Goal: Find specific page/section: Find specific page/section

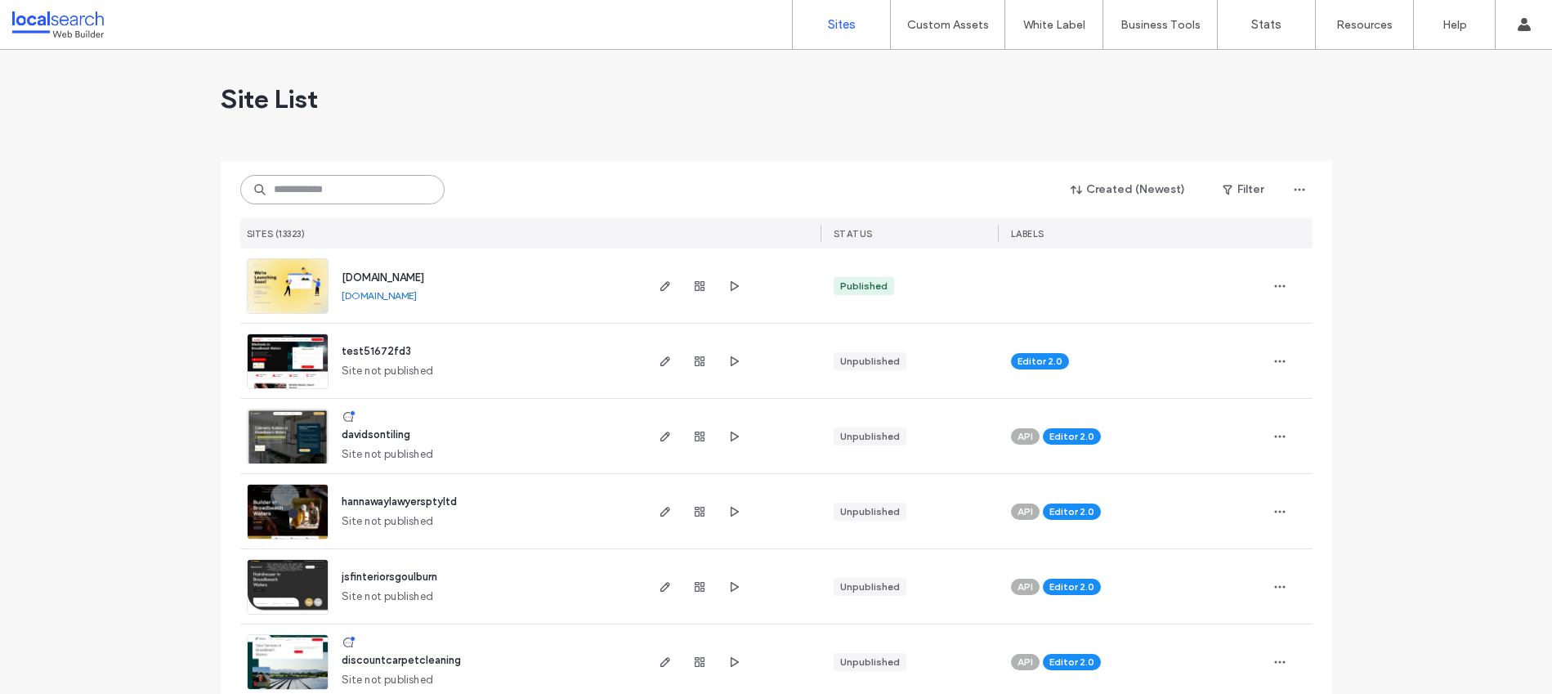
click at [402, 186] on input at bounding box center [342, 189] width 204 height 29
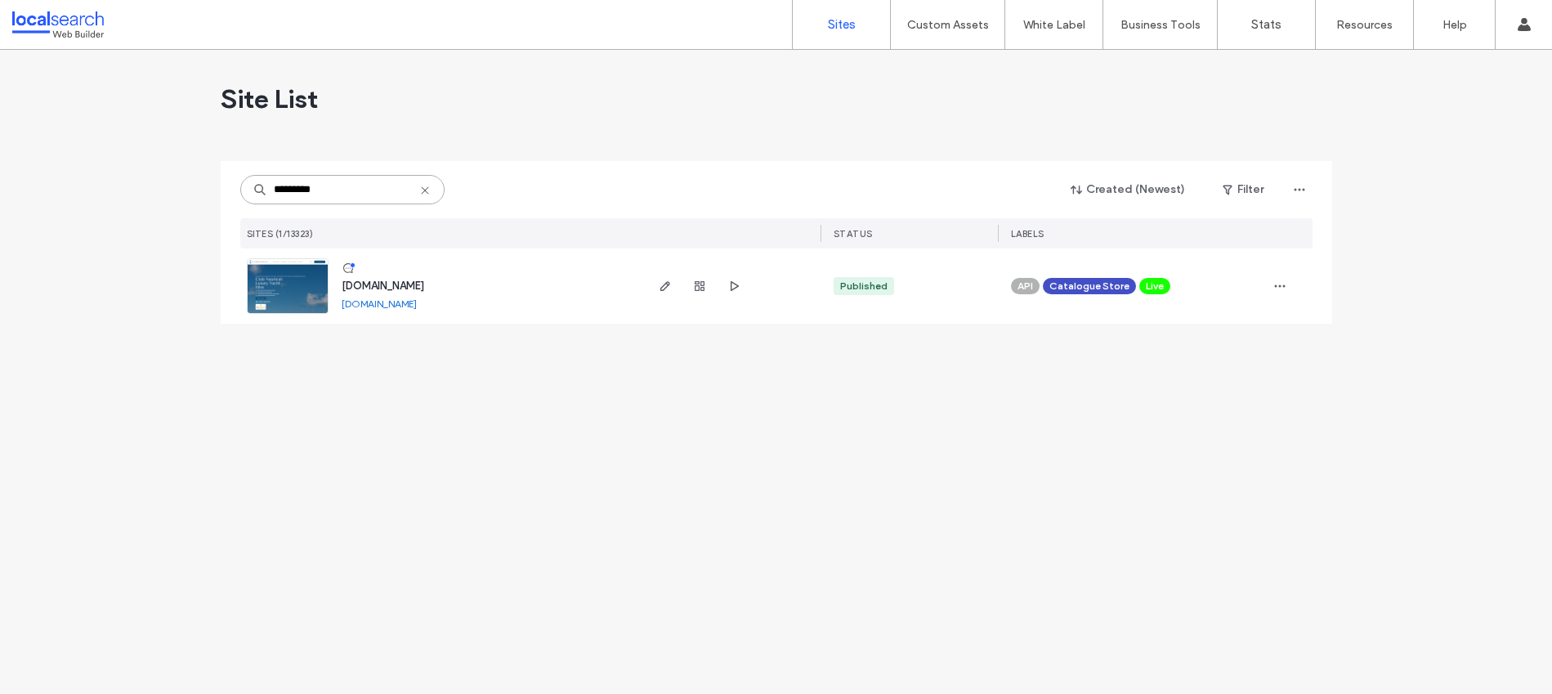
type input "*********"
click at [284, 284] on img at bounding box center [288, 314] width 80 height 111
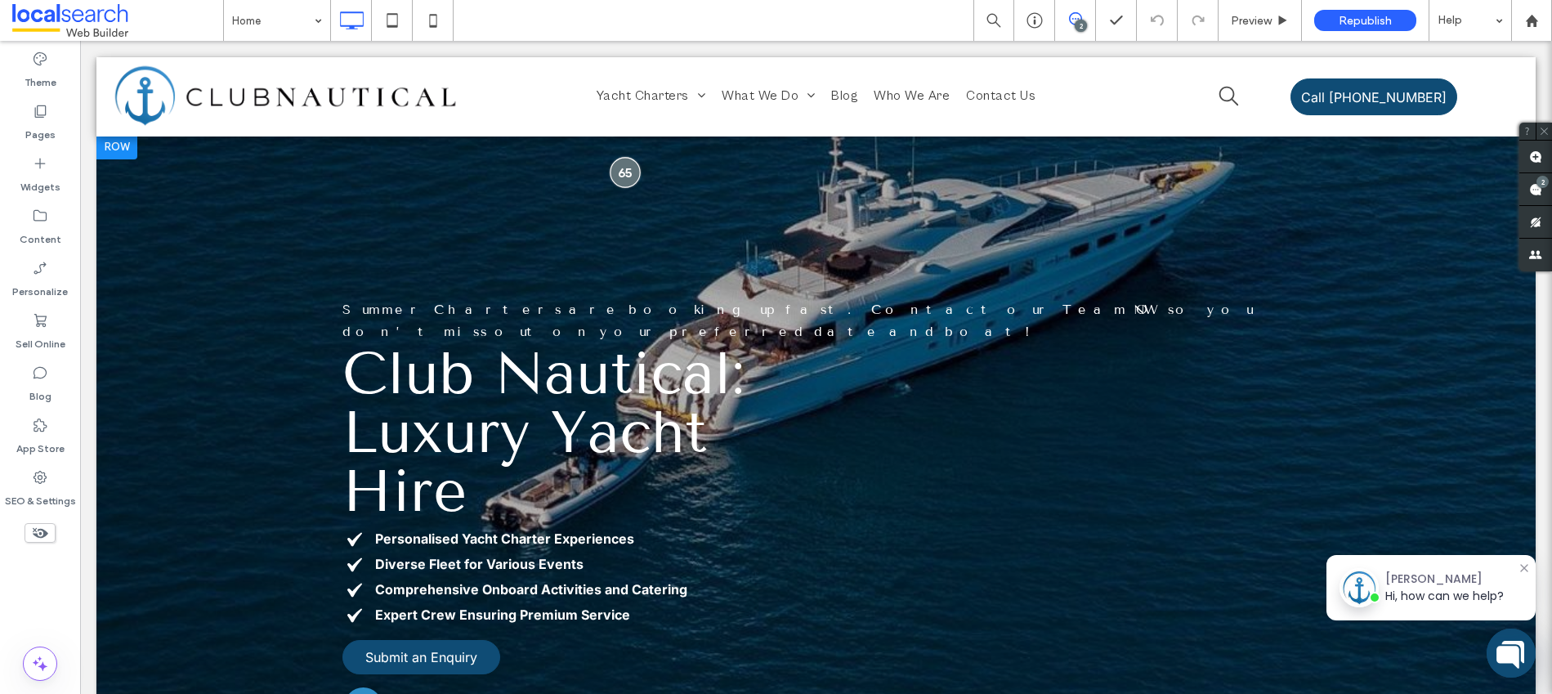
click at [625, 172] on div at bounding box center [625, 173] width 30 height 30
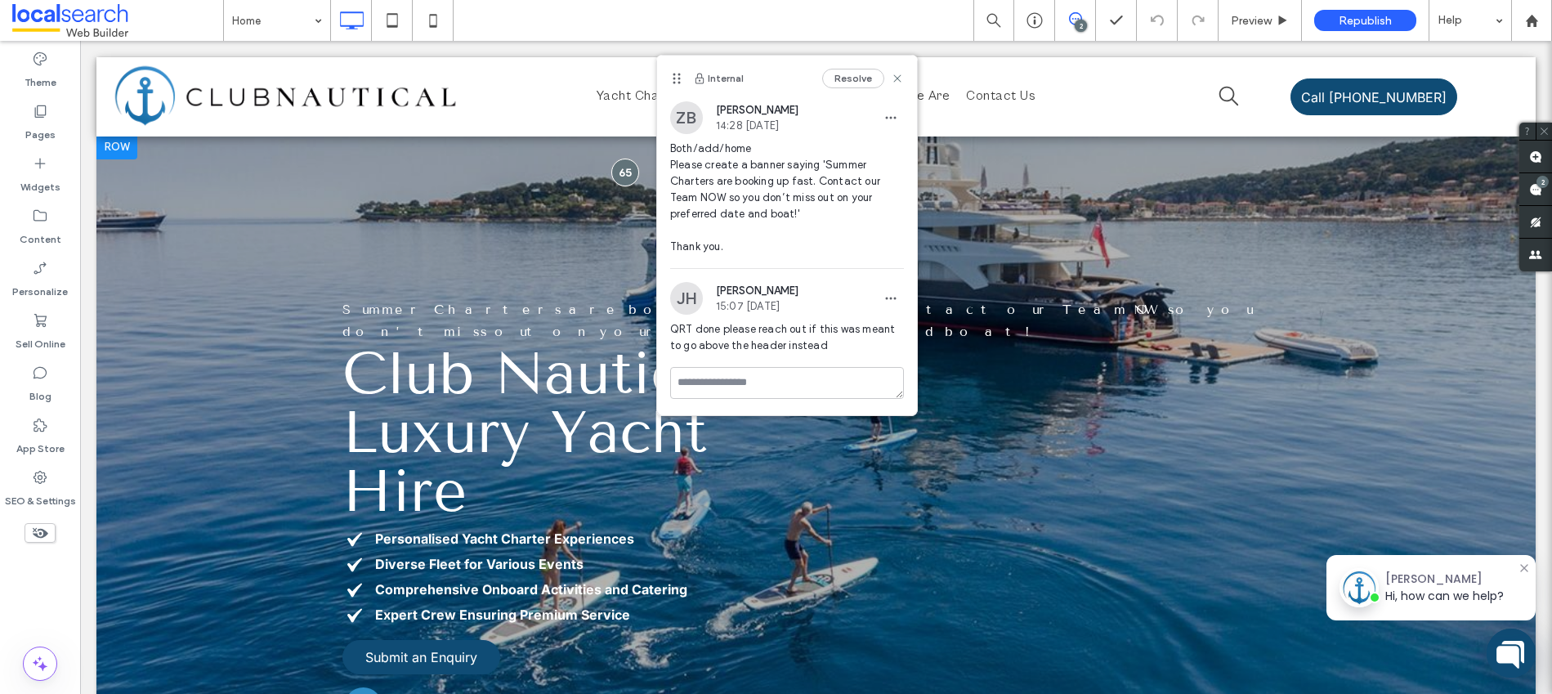
click at [1009, 161] on div at bounding box center [816, 639] width 1440 height 1013
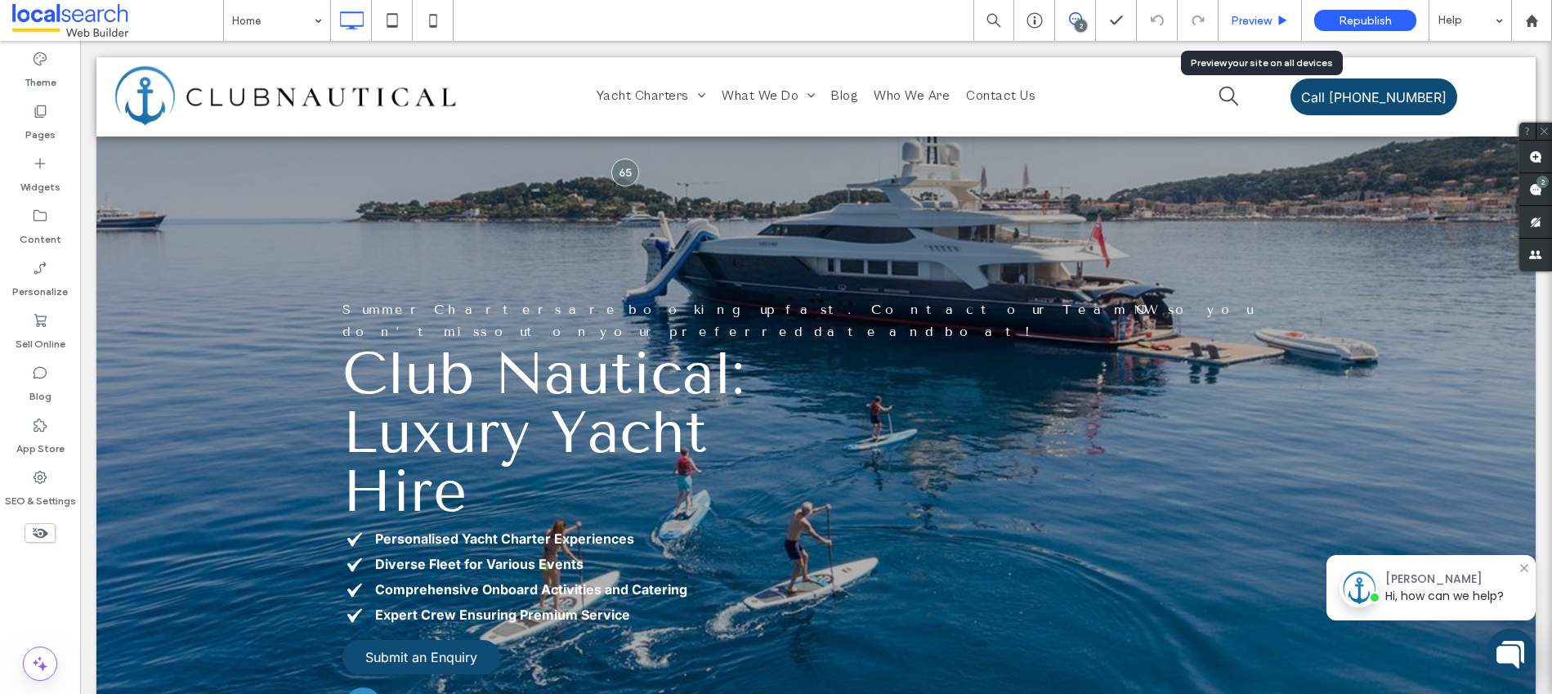
click at [1243, 19] on span "Preview" at bounding box center [1251, 21] width 41 height 14
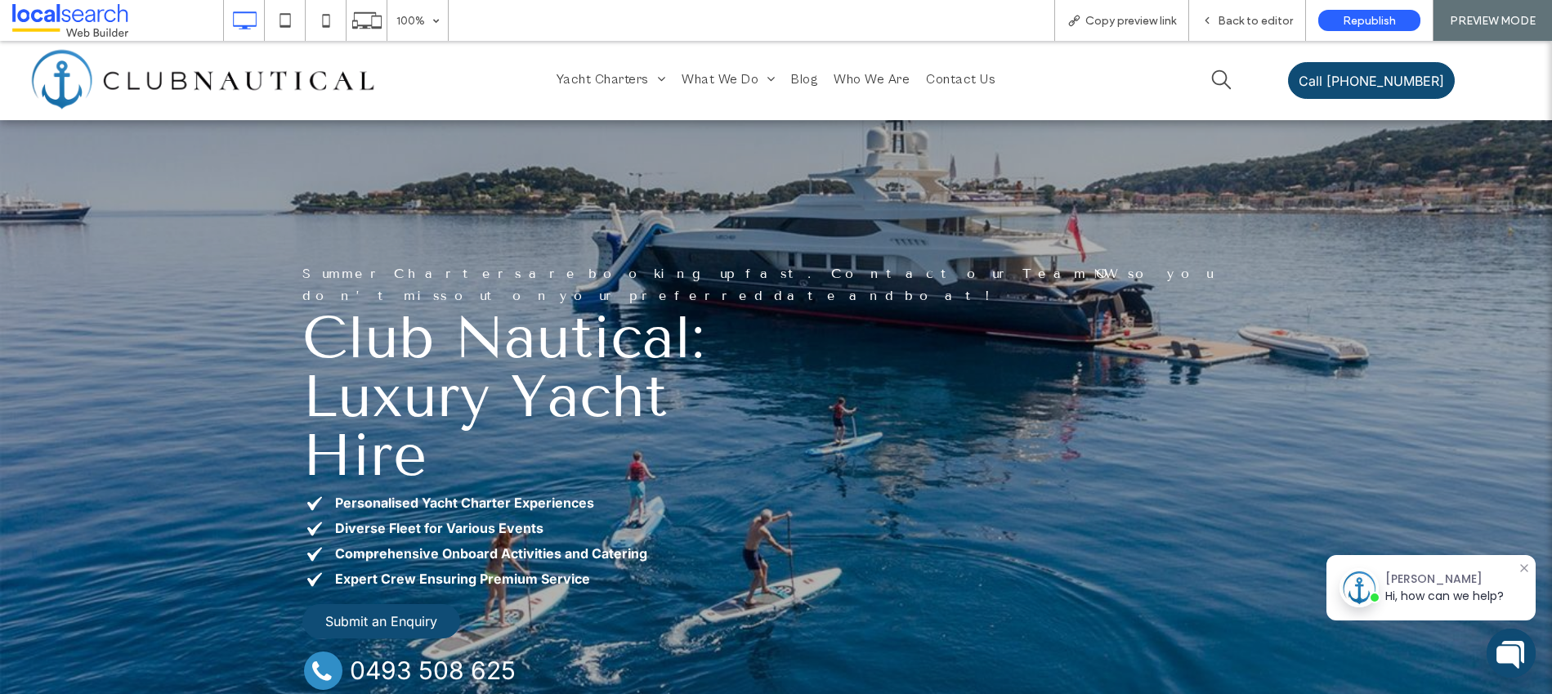
scroll to position [71, 0]
